Goal: Obtain resource: Obtain resource

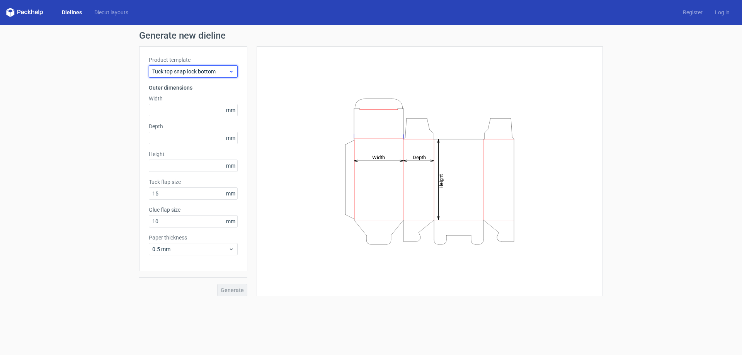
click at [173, 70] on span "Tuck top snap lock bottom" at bounding box center [190, 72] width 76 height 8
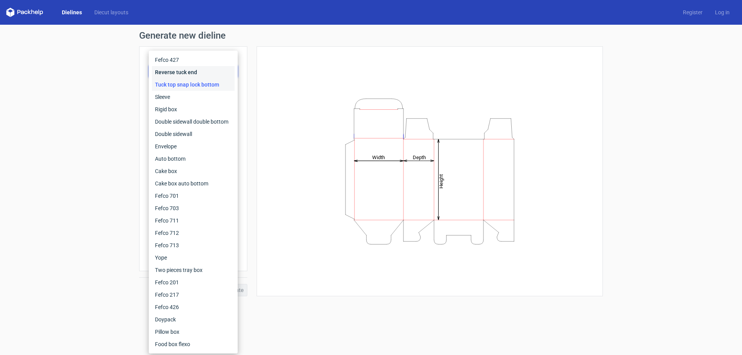
click at [173, 70] on div "Reverse tuck end" at bounding box center [193, 72] width 83 height 12
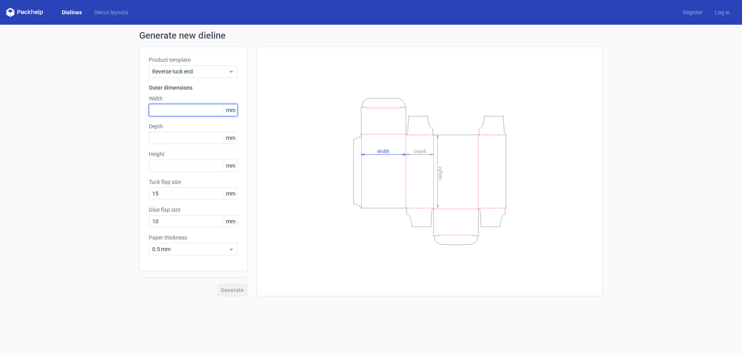
click at [190, 114] on input "text" at bounding box center [193, 110] width 89 height 12
type input "86"
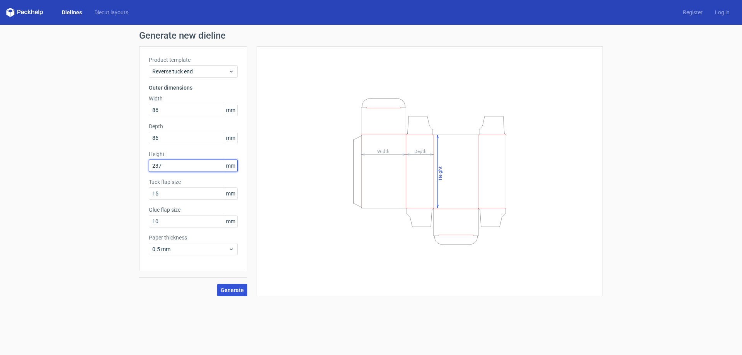
type input "237"
click at [232, 290] on span "Generate" at bounding box center [232, 290] width 23 height 5
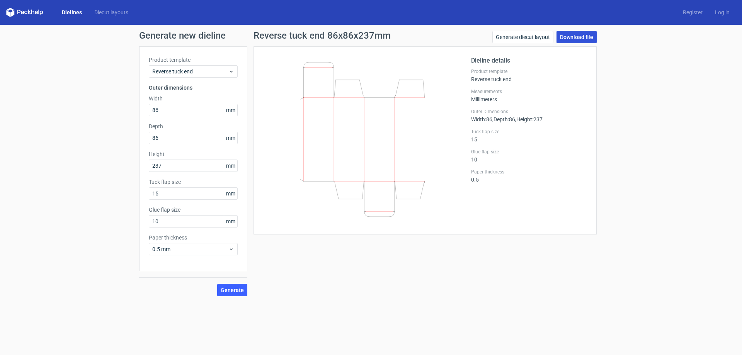
click at [576, 34] on link "Download file" at bounding box center [577, 37] width 40 height 12
click at [184, 191] on input "15" at bounding box center [193, 194] width 89 height 12
click at [191, 250] on span "0.5 mm" at bounding box center [190, 250] width 76 height 8
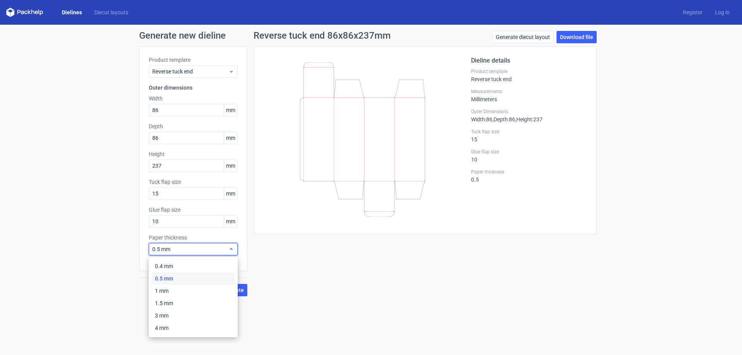
click at [191, 250] on span "0.5 mm" at bounding box center [190, 250] width 76 height 8
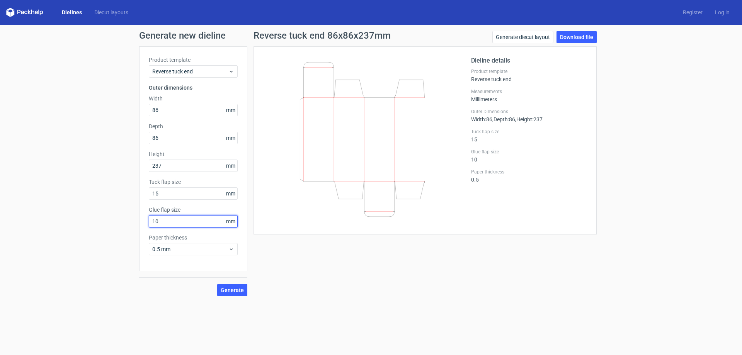
click at [187, 225] on input "10" at bounding box center [193, 221] width 89 height 12
